Goal: Contribute content

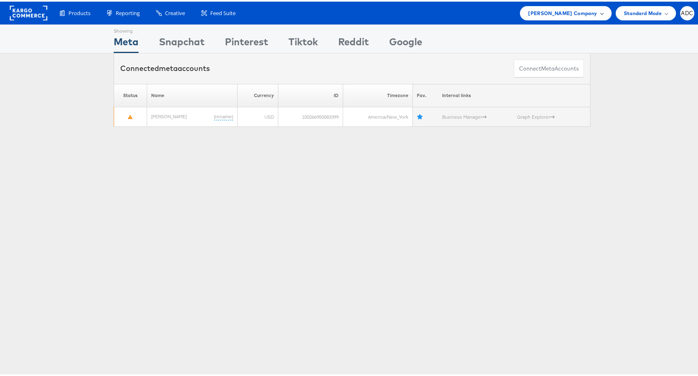
click at [566, 12] on span "[PERSON_NAME] Company" at bounding box center [562, 11] width 69 height 9
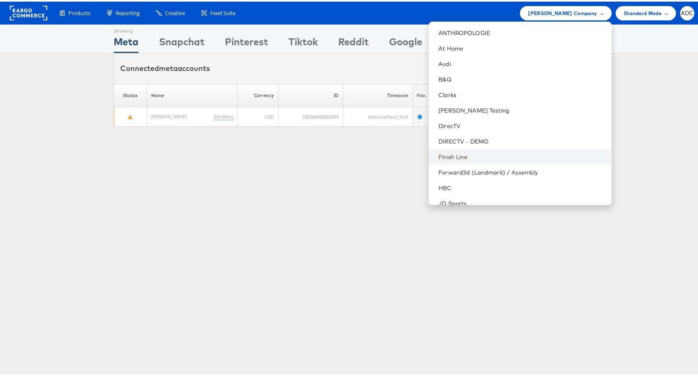
scroll to position [96, 0]
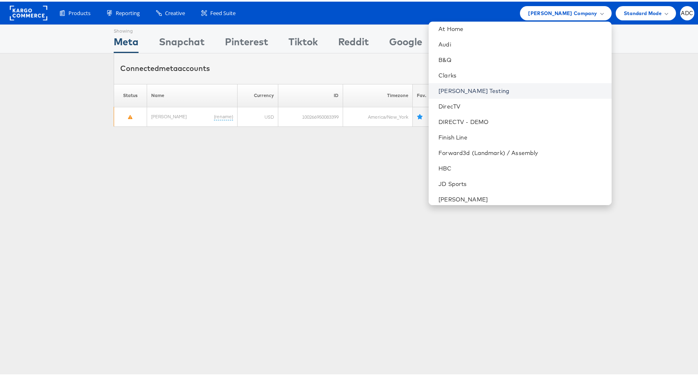
click at [502, 92] on link "Colin Clarke Testing" at bounding box center [521, 89] width 166 height 8
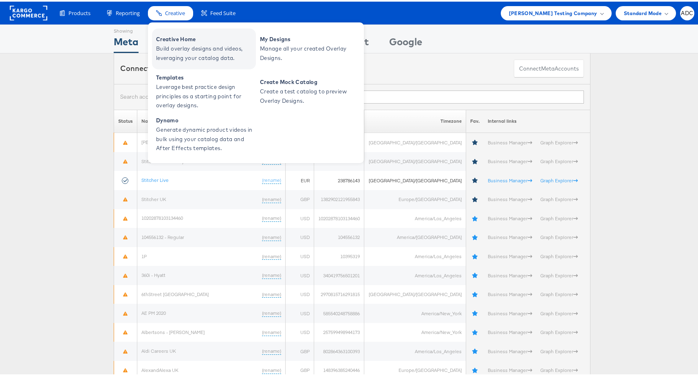
click at [180, 44] on span "Build overlay designs and videos, leveraging your catalog data." at bounding box center [205, 51] width 98 height 19
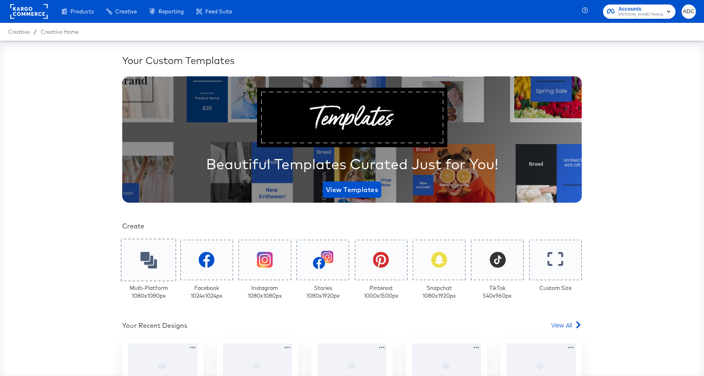
click at [150, 267] on icon at bounding box center [148, 259] width 17 height 17
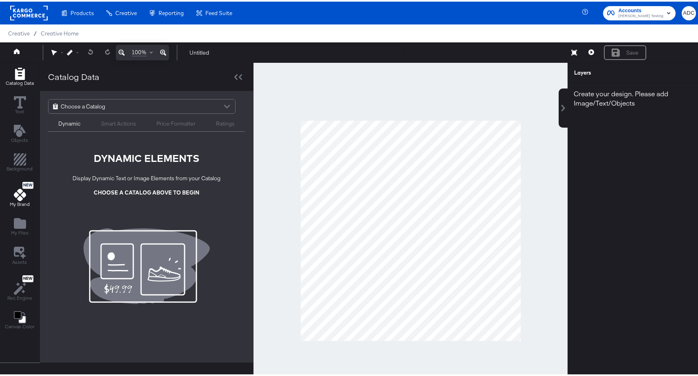
click at [16, 196] on icon at bounding box center [20, 193] width 12 height 12
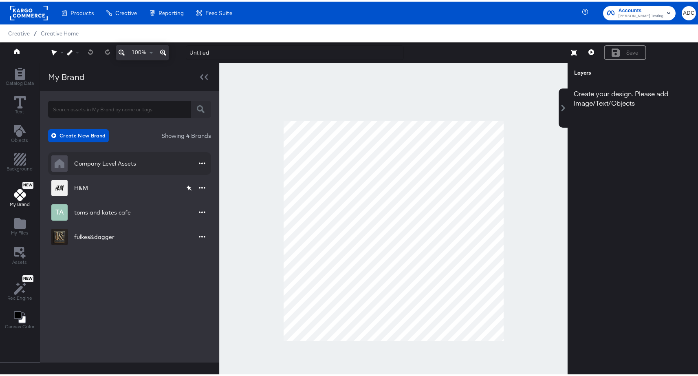
click at [103, 160] on div "Company Level Assets" at bounding box center [105, 162] width 62 height 8
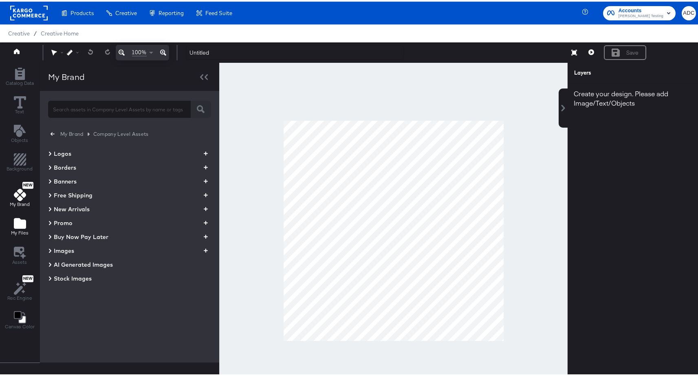
click at [15, 224] on icon "Add Files" at bounding box center [20, 221] width 12 height 11
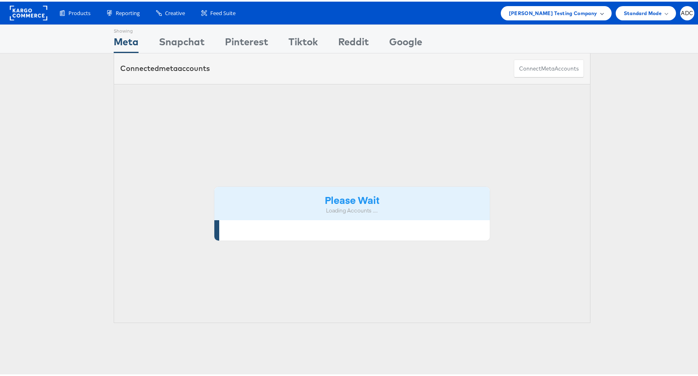
click at [573, 13] on span "Colin Clarke Testing Company" at bounding box center [553, 11] width 88 height 9
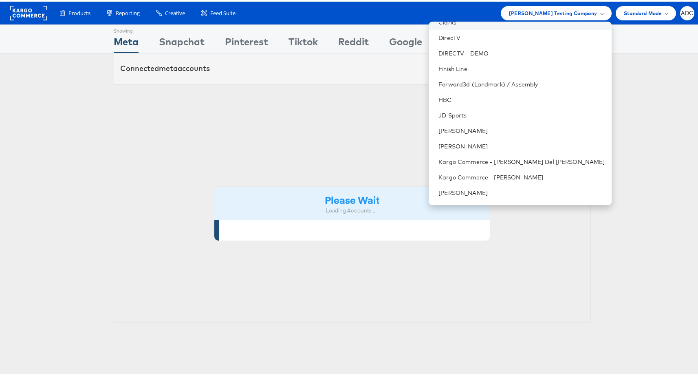
scroll to position [152, 0]
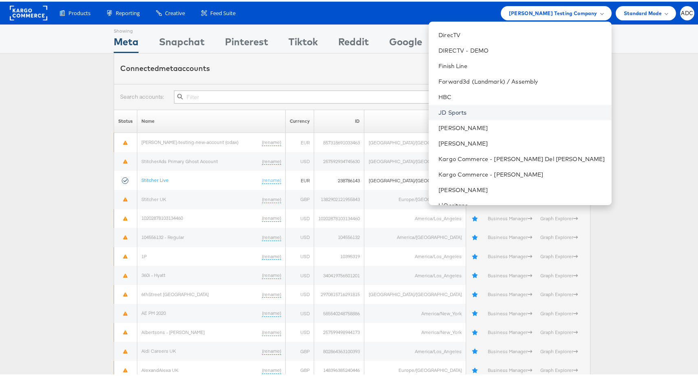
click at [497, 107] on link "JD Sports" at bounding box center [521, 111] width 166 height 8
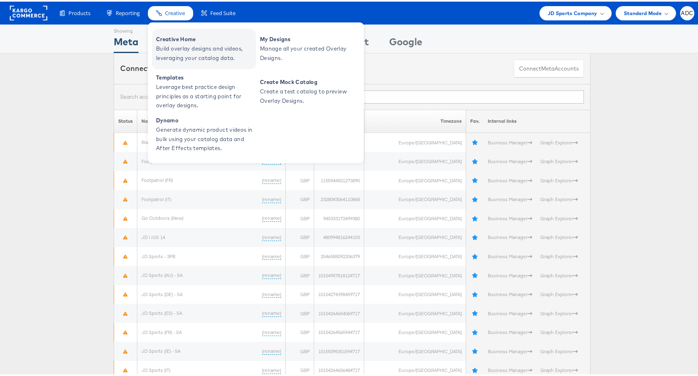
click at [176, 42] on link "Creative Home Build overlay designs and videos, leveraging your catalog data." at bounding box center [204, 47] width 104 height 41
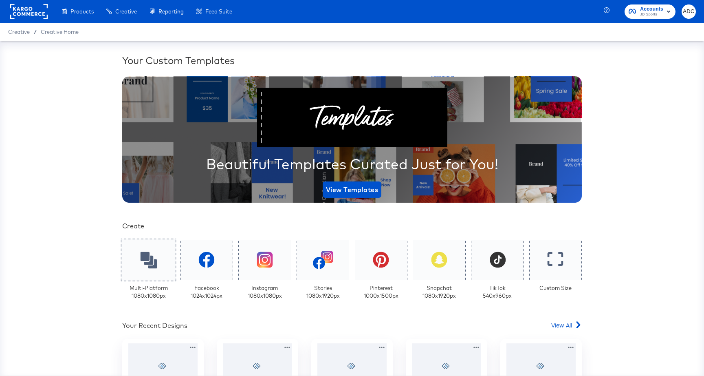
click at [140, 259] on icon at bounding box center [148, 259] width 17 height 17
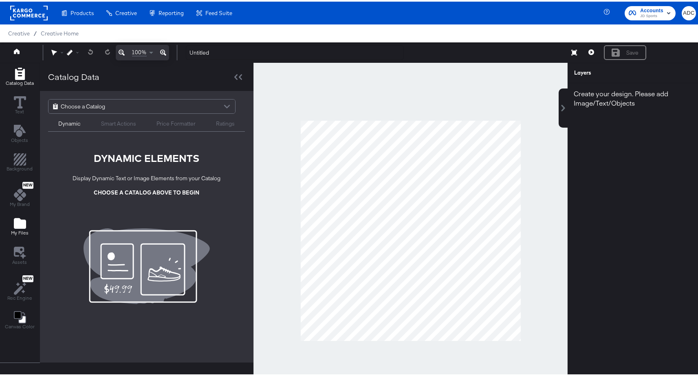
click at [17, 218] on icon "Add Files" at bounding box center [20, 221] width 12 height 11
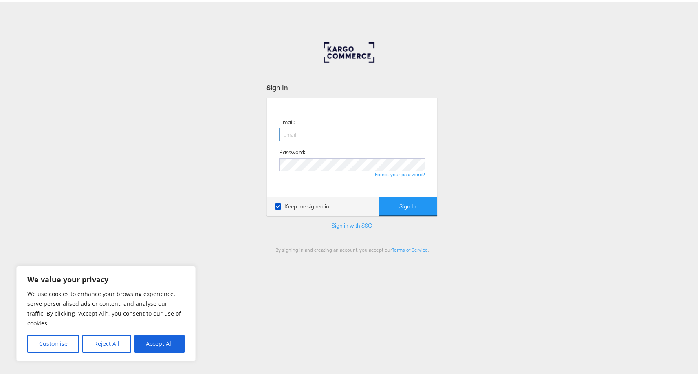
click at [318, 128] on input "email" at bounding box center [352, 132] width 146 height 13
type input "antonio.delcastillo@kargo.com"
click at [393, 206] on button "Sign In" at bounding box center [407, 205] width 59 height 18
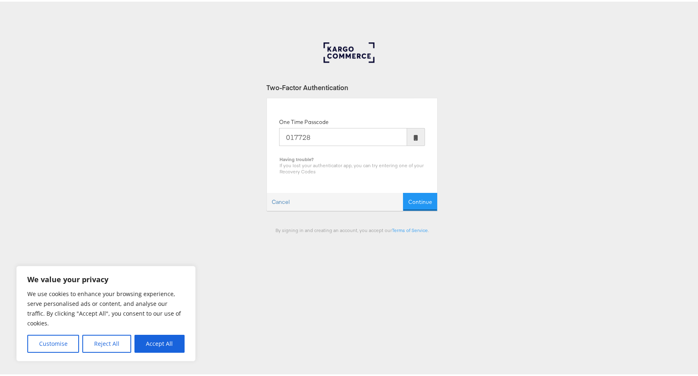
type input "017728"
click at [403, 191] on button "Continue" at bounding box center [420, 200] width 34 height 18
